Goal: Complete application form

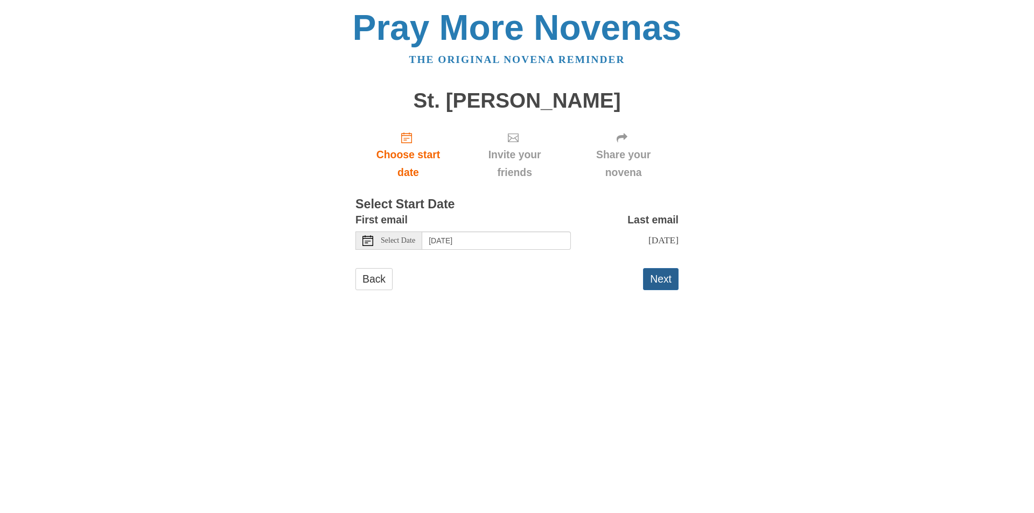
click at [664, 283] on button "Next" at bounding box center [661, 279] width 36 height 22
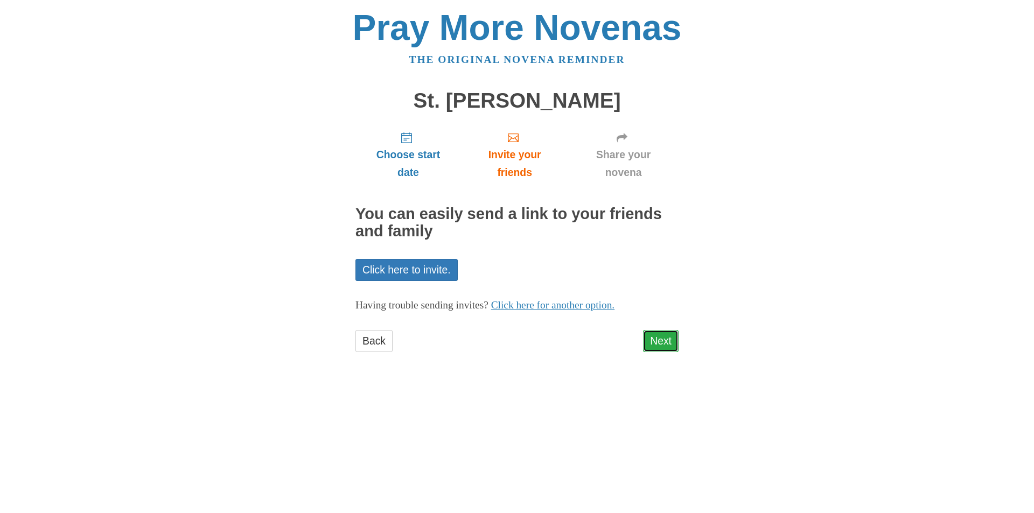
click at [655, 343] on link "Next" at bounding box center [661, 341] width 36 height 22
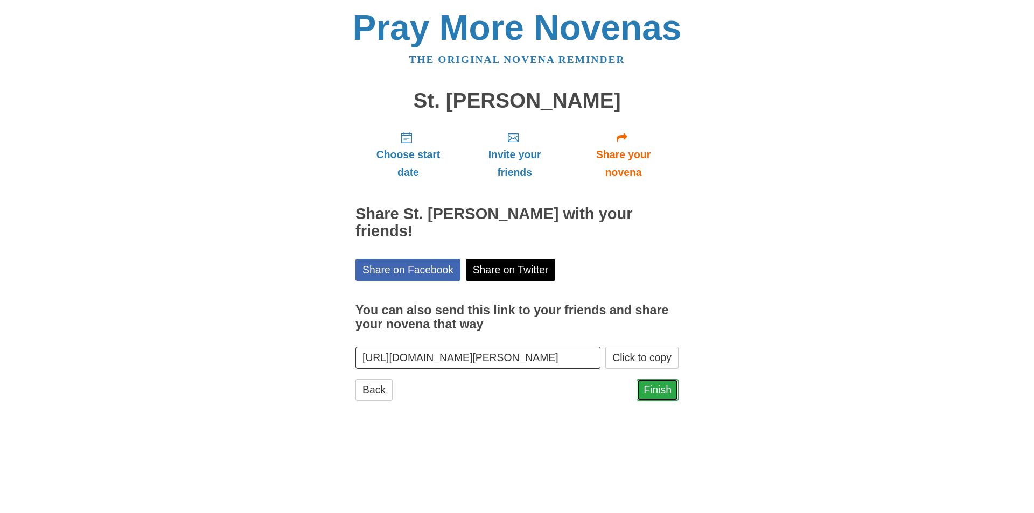
click at [656, 379] on link "Finish" at bounding box center [657, 390] width 42 height 22
